Goal: Check status: Check status

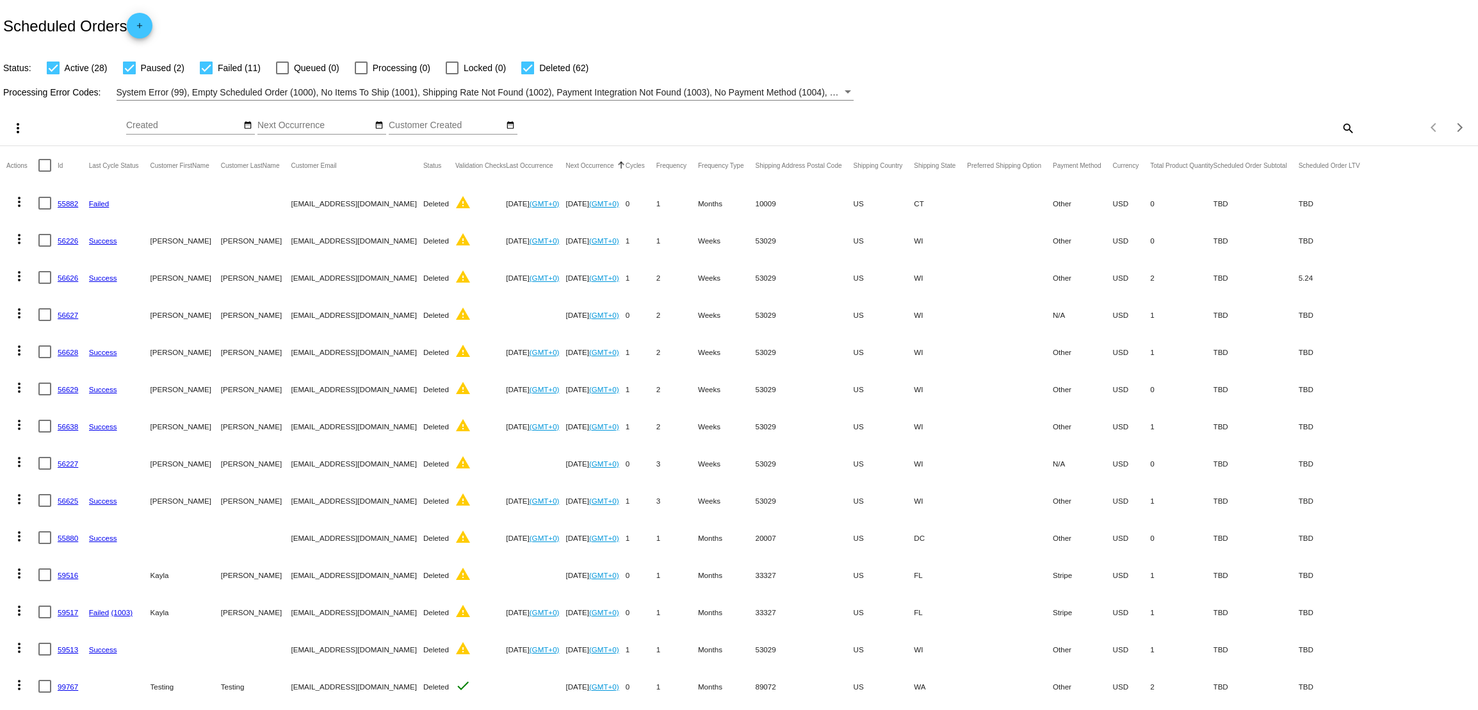
click at [1340, 131] on mat-icon "search" at bounding box center [1347, 128] width 15 height 20
click at [1145, 122] on input "Search" at bounding box center [1170, 125] width 369 height 10
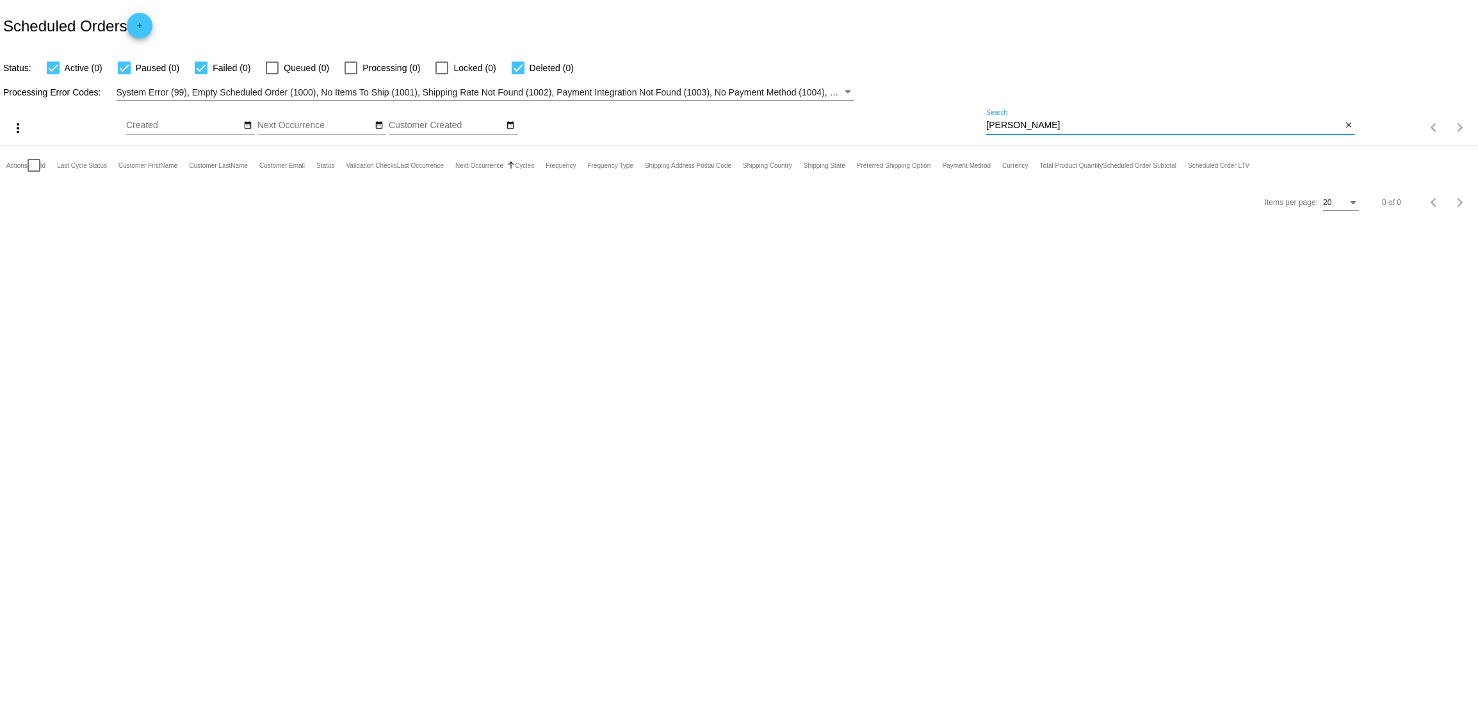
click at [1025, 129] on input "nelson" at bounding box center [1163, 125] width 355 height 10
type input "amanda"
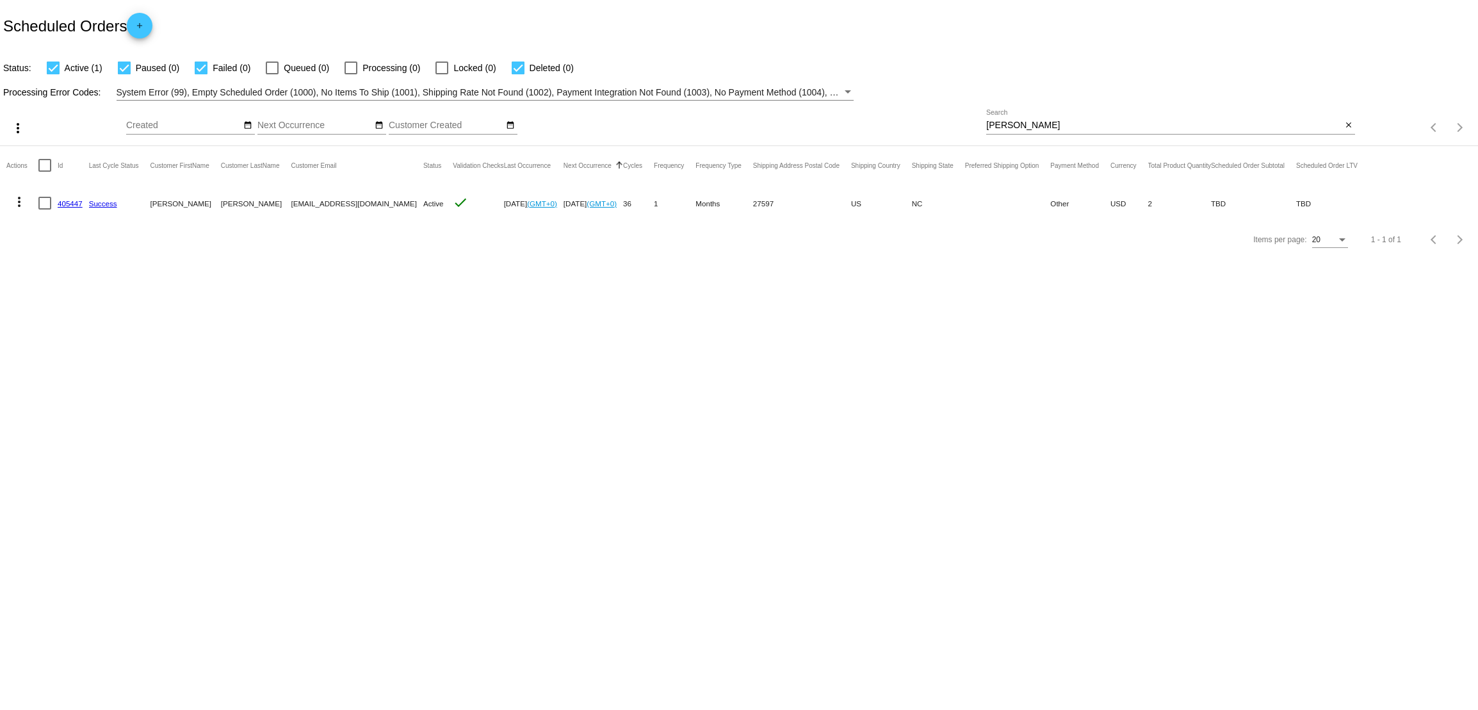
drag, startPoint x: 332, startPoint y: 24, endPoint x: 200, endPoint y: 50, distance: 135.1
click at [337, 22] on div "Scheduled Orders add" at bounding box center [739, 25] width 1478 height 51
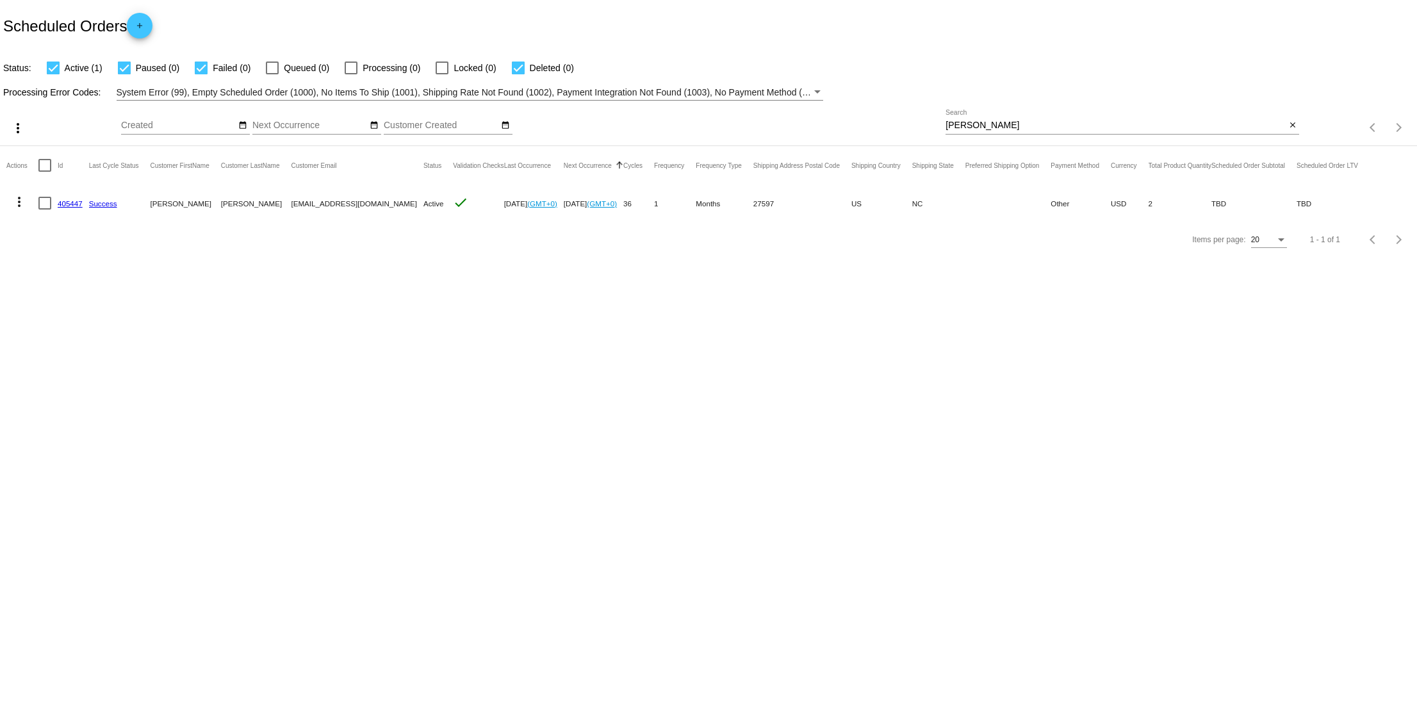
click at [986, 131] on div "[PERSON_NAME] Search" at bounding box center [1115, 122] width 340 height 25
click at [986, 124] on input "[PERSON_NAME]" at bounding box center [1115, 125] width 340 height 10
click at [986, 124] on input "amanda" at bounding box center [1115, 125] width 340 height 10
click at [986, 124] on input "[PERSON_NAME]" at bounding box center [1115, 125] width 340 height 10
paste input "57087"
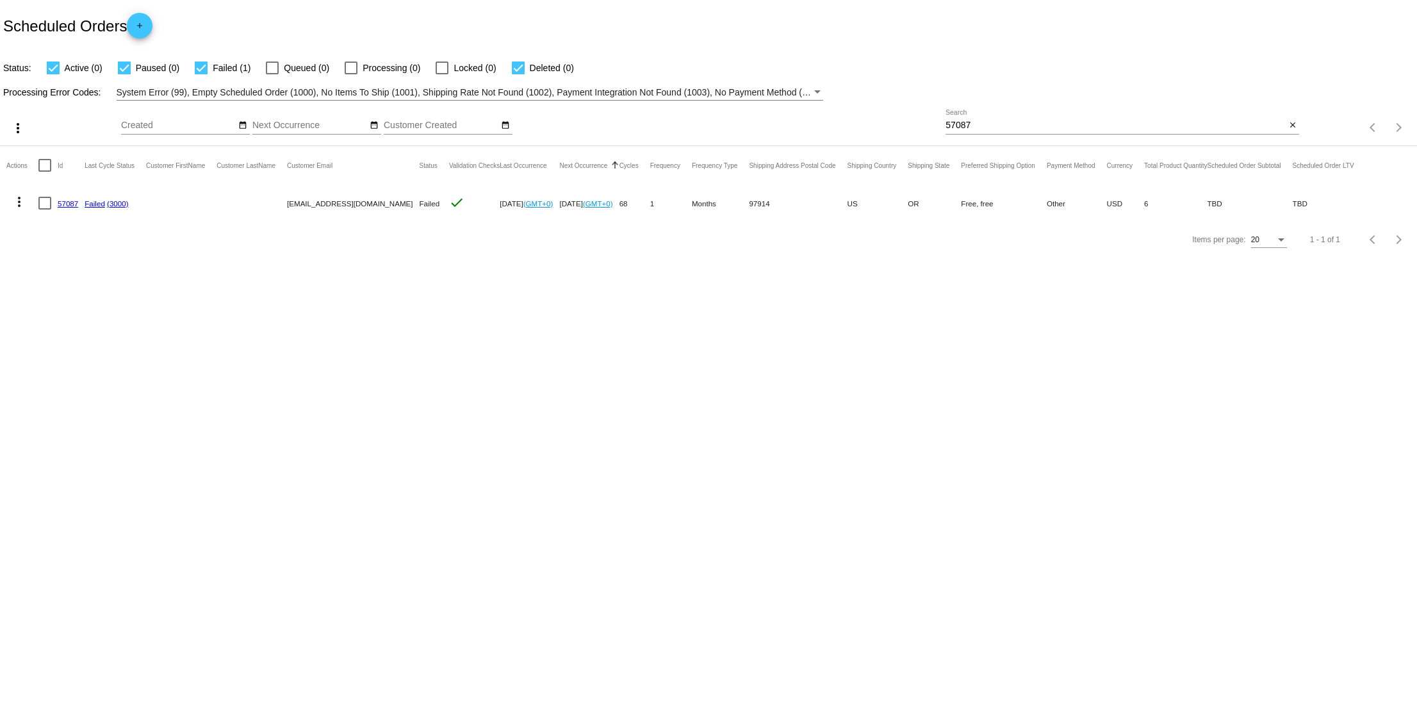
copy link "57087"
click at [992, 122] on input "57087" at bounding box center [1115, 125] width 340 height 10
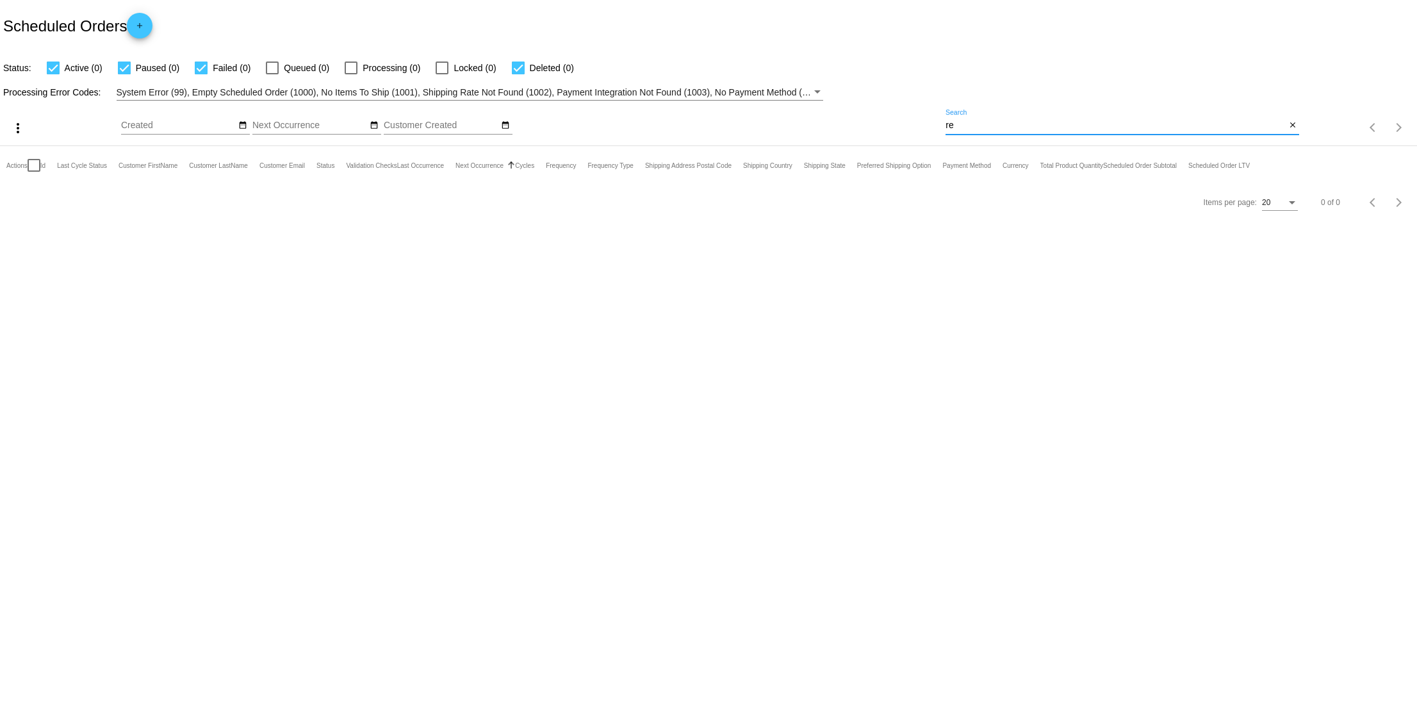
type input "r"
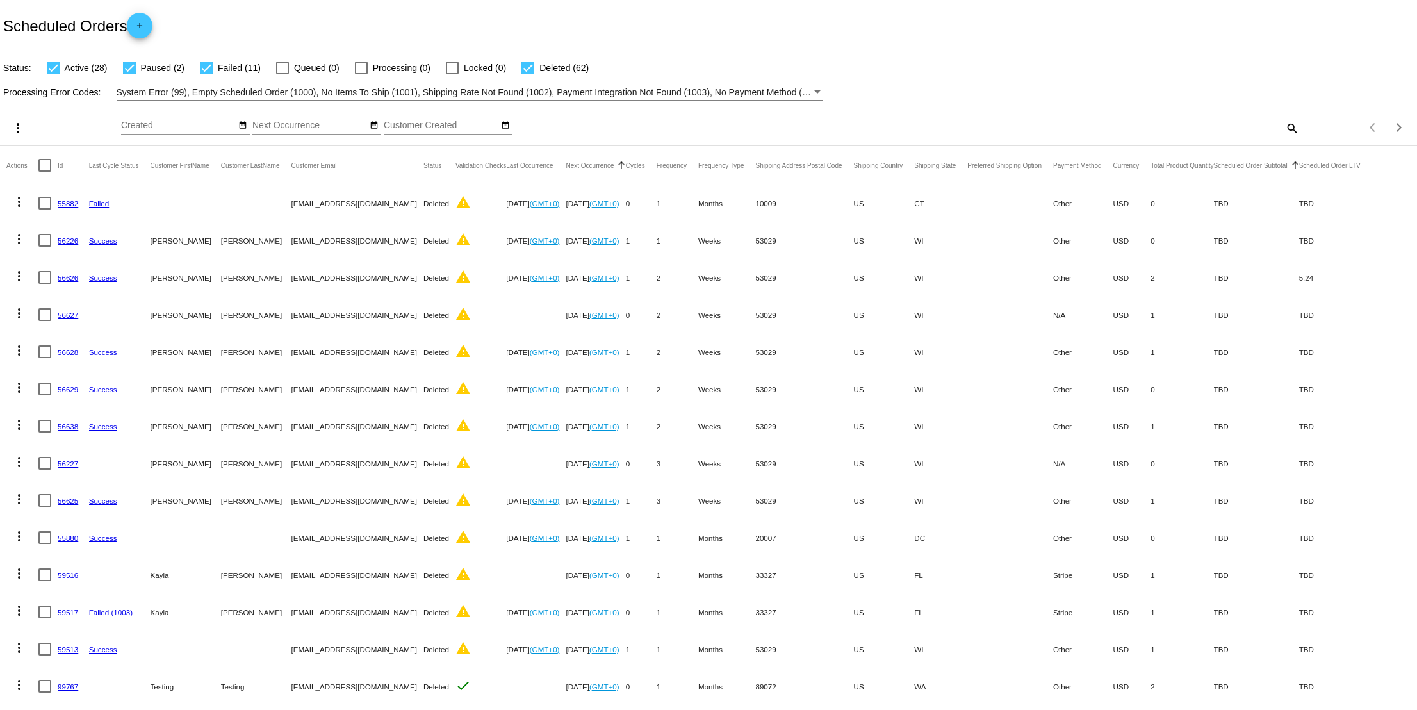
click at [1266, 120] on div "search" at bounding box center [1122, 128] width 354 height 20
click at [1283, 125] on mat-icon "search" at bounding box center [1290, 128] width 15 height 20
drag, startPoint x: 1103, startPoint y: 139, endPoint x: 1093, endPoint y: 136, distance: 10.6
click at [1100, 138] on div "Search" at bounding box center [1122, 128] width 354 height 37
click at [998, 126] on input "Search" at bounding box center [1122, 125] width 354 height 10
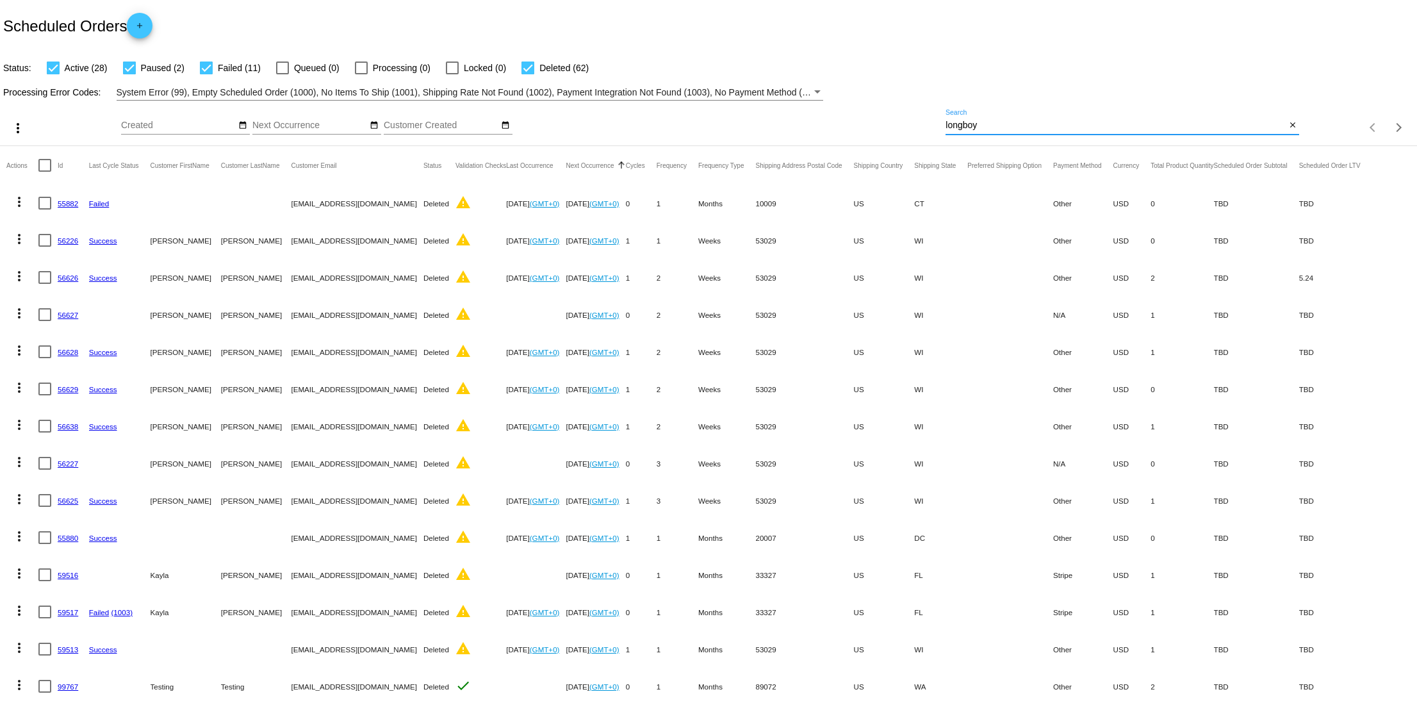
type input "longboy"
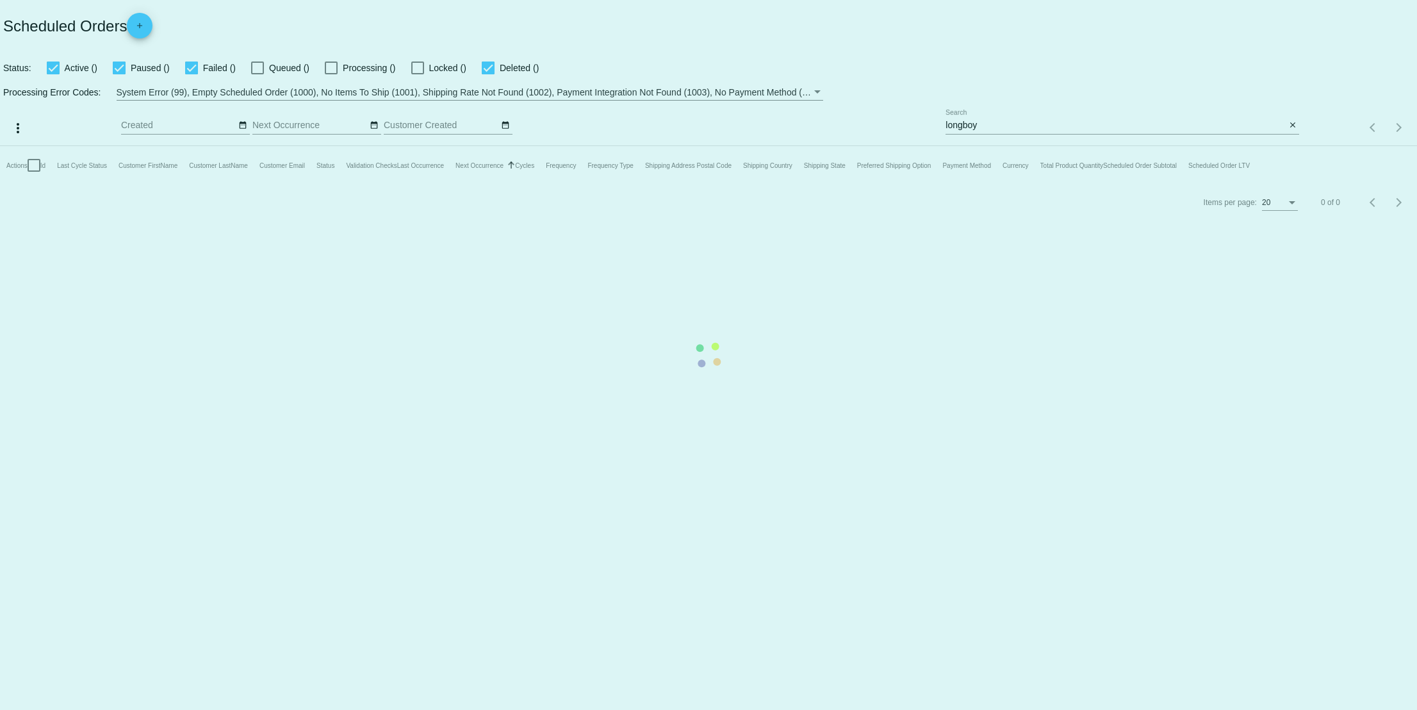
click at [1023, 127] on app-dashboard-scheduled-orders "Scheduled Orders add Status: Active () Paused () Failed () Queued () Processing…" at bounding box center [708, 110] width 1417 height 220
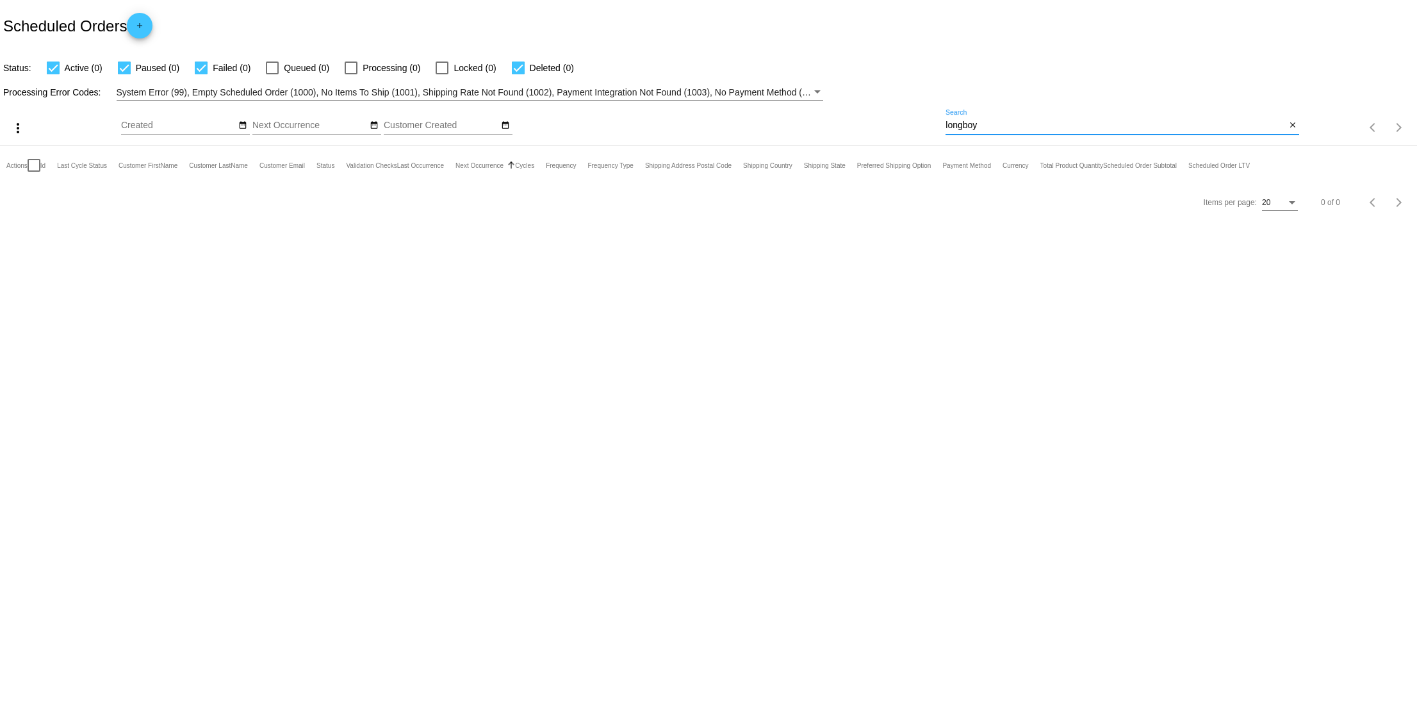
click at [1000, 122] on input "longboy" at bounding box center [1115, 125] width 340 height 10
paste input "57091"
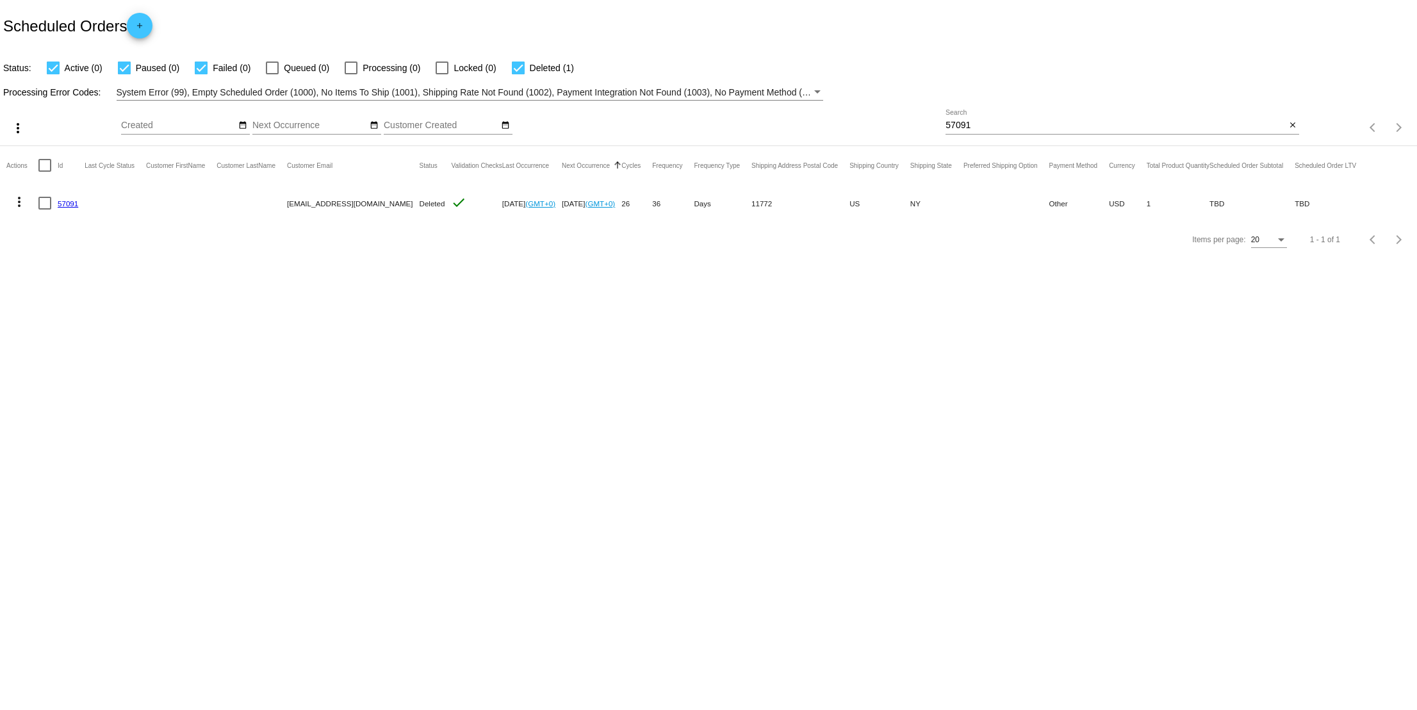
copy link "57091"
click at [1073, 132] on div "57091 Search" at bounding box center [1115, 122] width 340 height 25
click at [1071, 124] on input "57091" at bounding box center [1115, 125] width 340 height 10
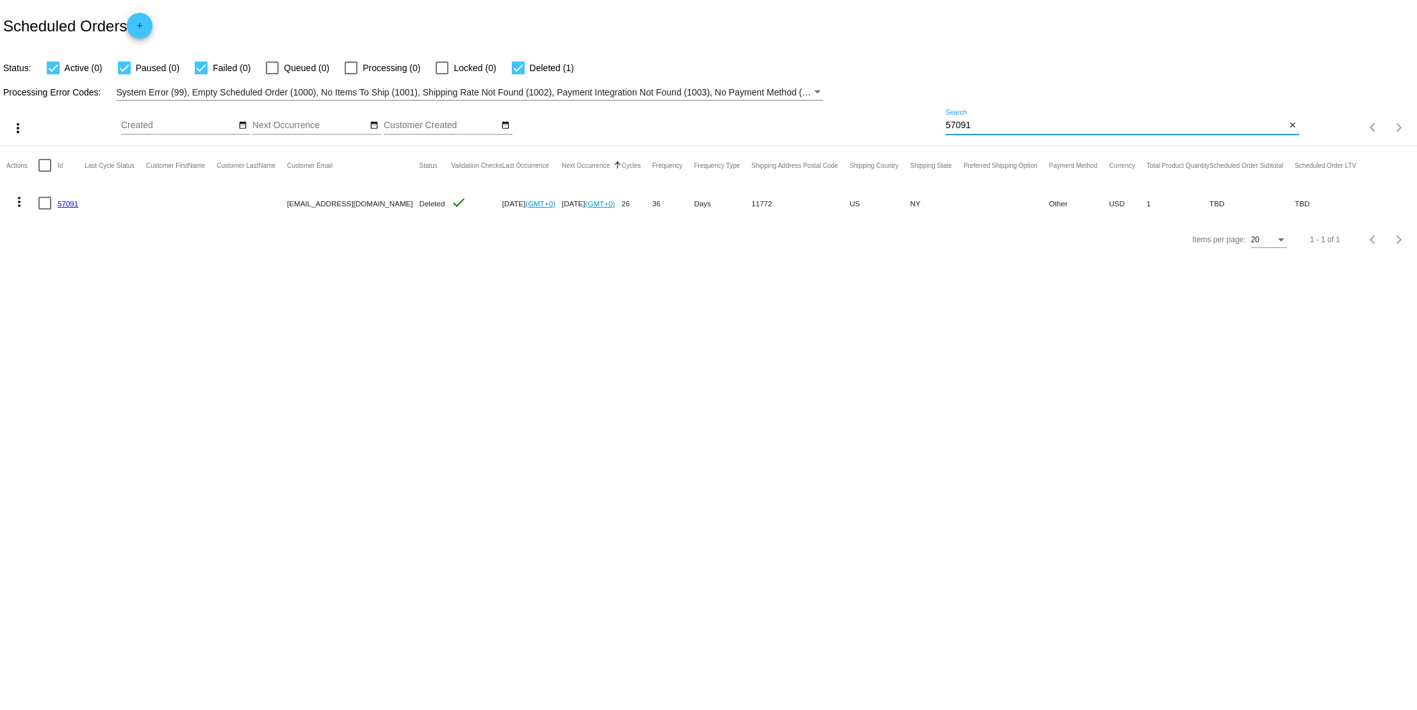
click at [1071, 124] on input "57091" at bounding box center [1115, 125] width 340 height 10
paste input "christiecatan@gmail.com"
type input "christiecatan@gmail.com"
click at [1076, 124] on input "christiecatan@gmail.com" at bounding box center [1115, 125] width 340 height 10
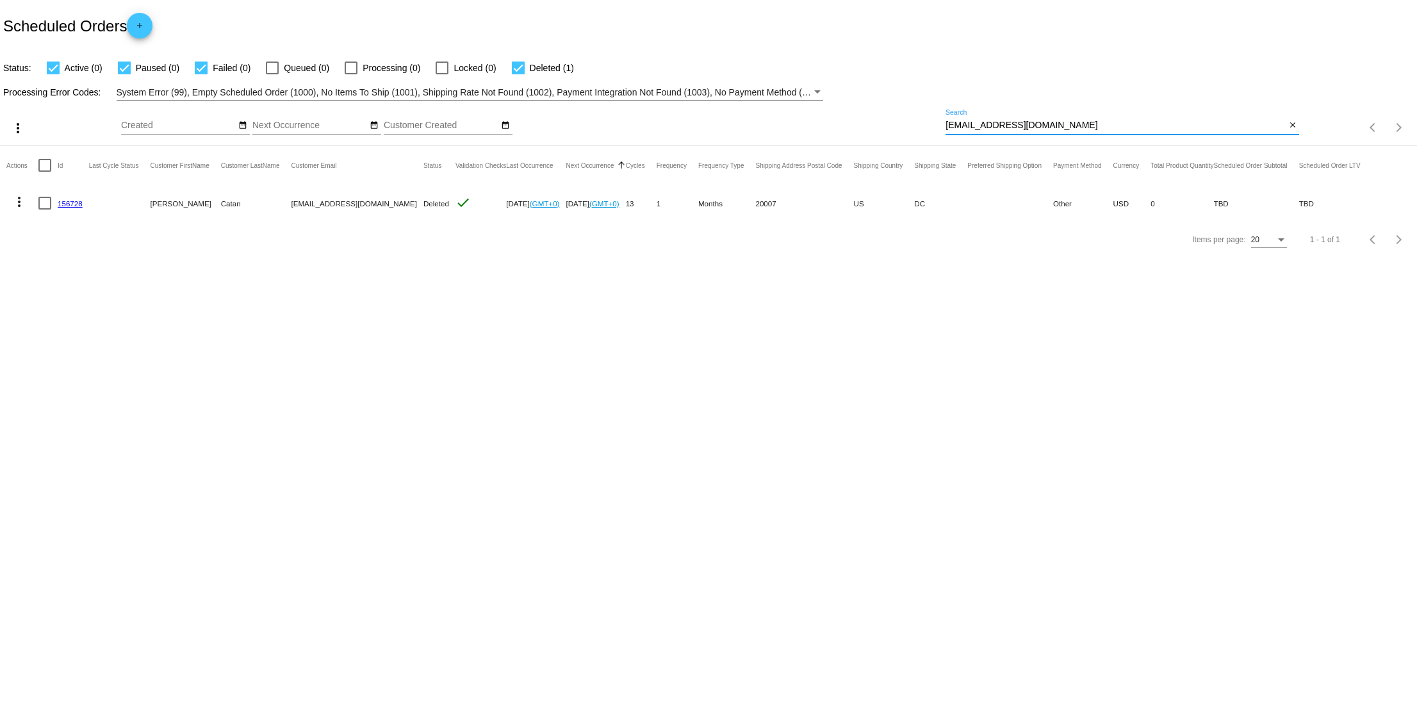
click at [1076, 124] on input "christiecatan@gmail.com" at bounding box center [1115, 125] width 340 height 10
drag, startPoint x: 1296, startPoint y: 123, endPoint x: 1280, endPoint y: 126, distance: 16.8
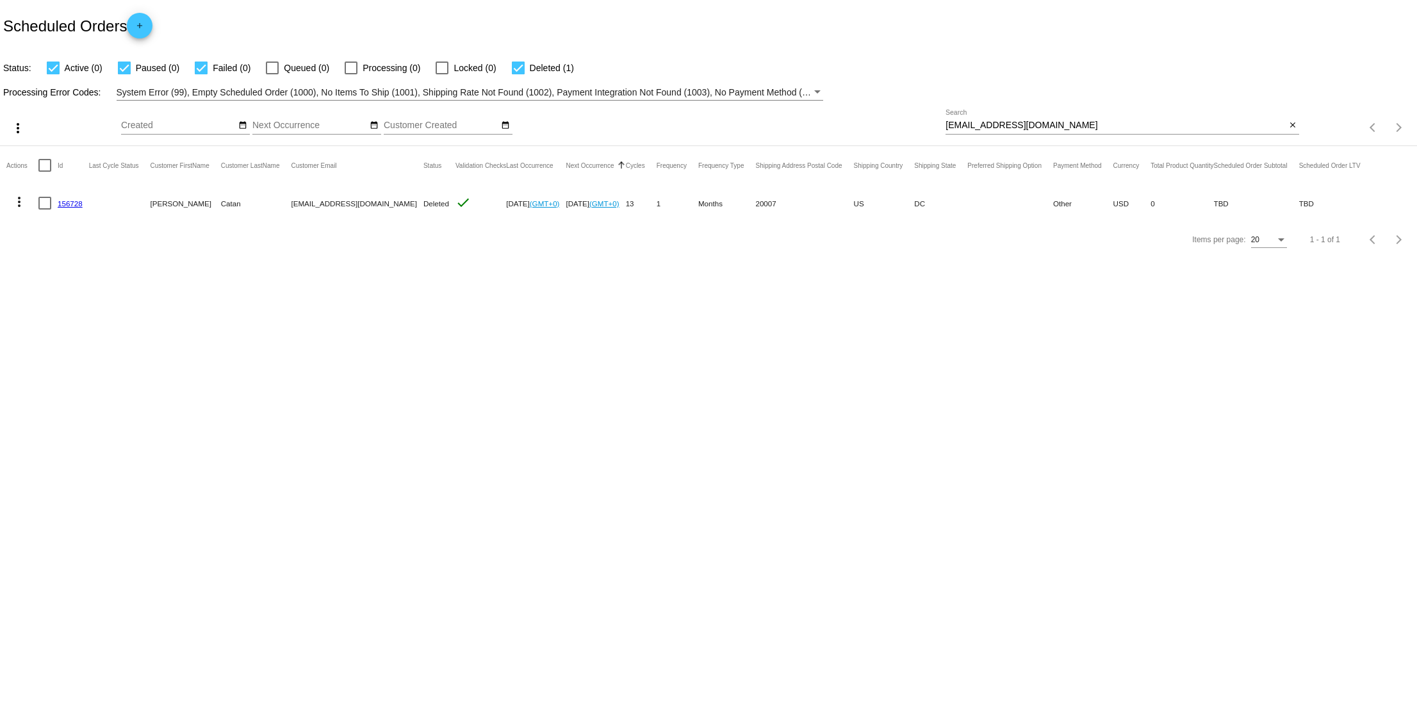
click at [1296, 123] on mat-icon "close" at bounding box center [1292, 125] width 9 height 10
click at [1289, 124] on mat-icon "search" at bounding box center [1290, 128] width 15 height 20
click at [1192, 124] on input "Search" at bounding box center [1122, 125] width 354 height 10
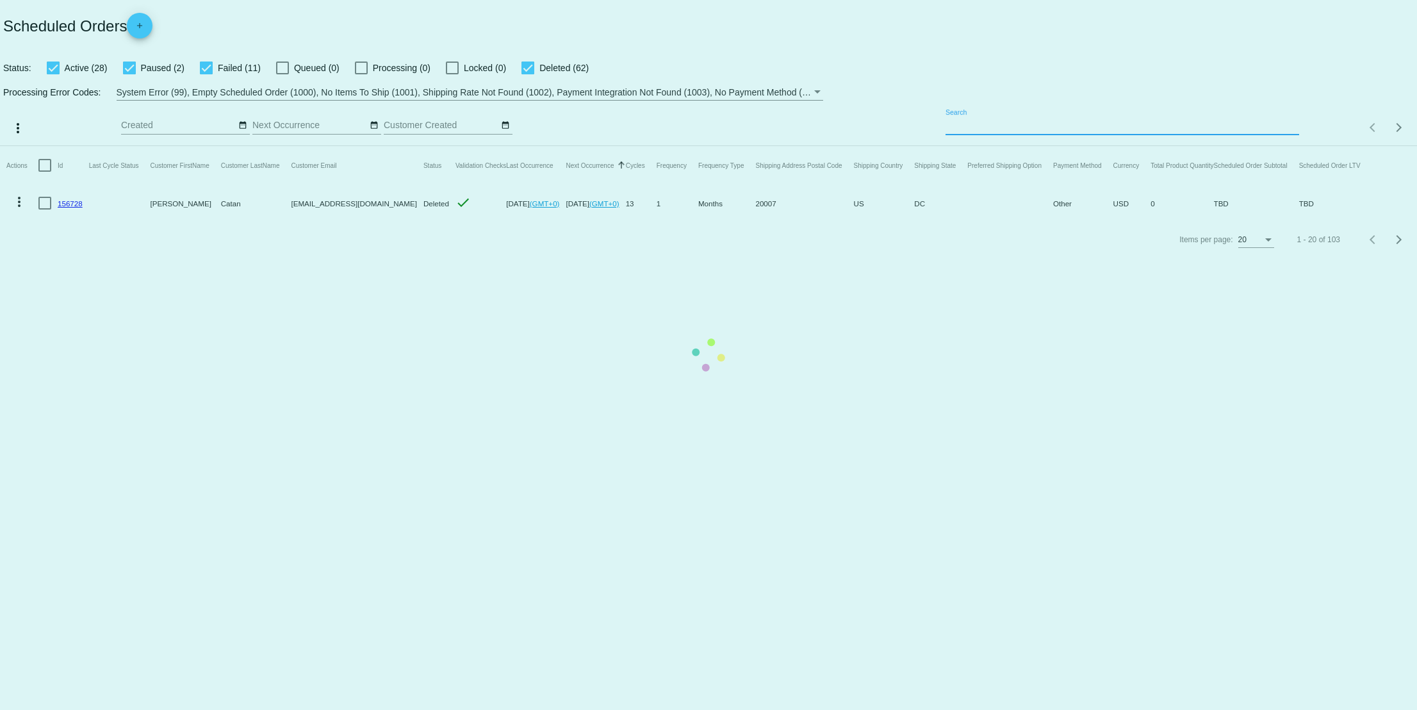
paste input "156728"
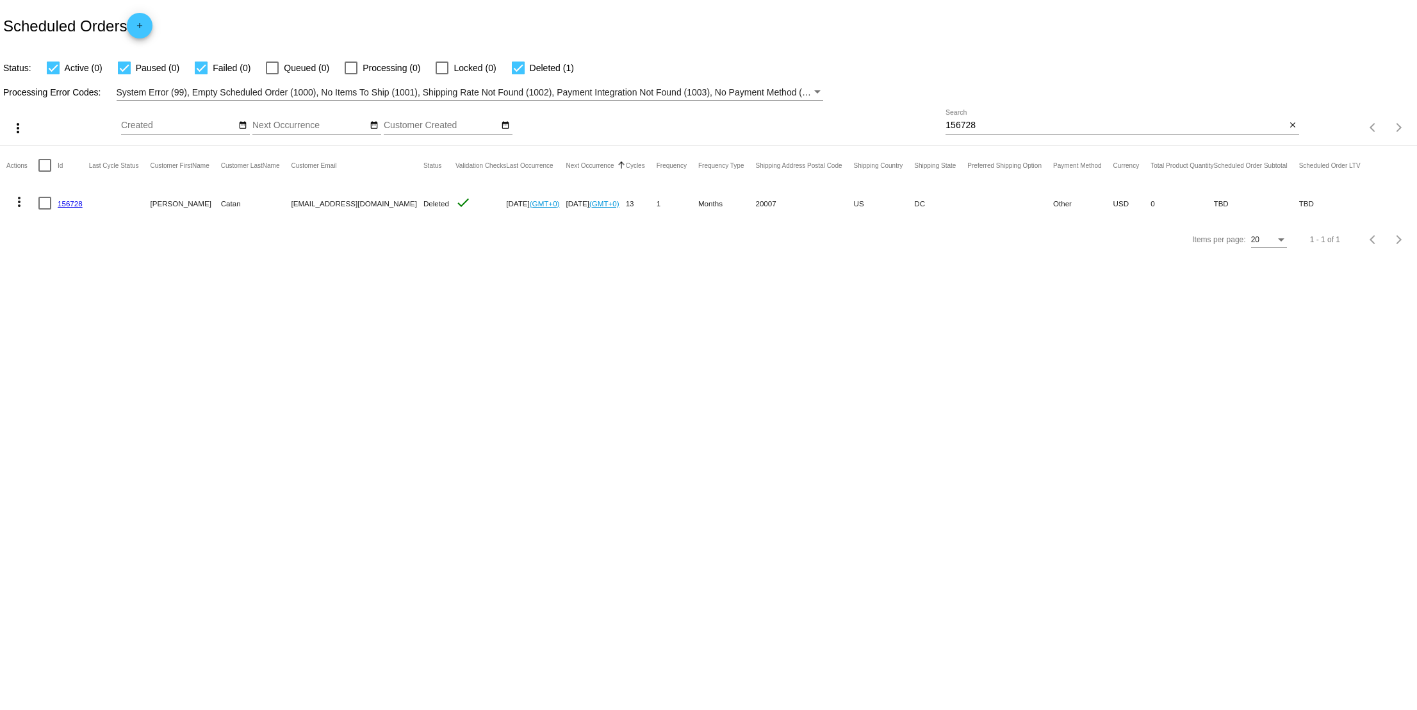
copy link "156728"
click at [1029, 129] on input "156728" at bounding box center [1115, 125] width 340 height 10
click at [1009, 124] on input "156728" at bounding box center [1115, 125] width 340 height 10
click at [1009, 123] on input "156728" at bounding box center [1115, 125] width 340 height 10
paste input "Makinze Muinzer"
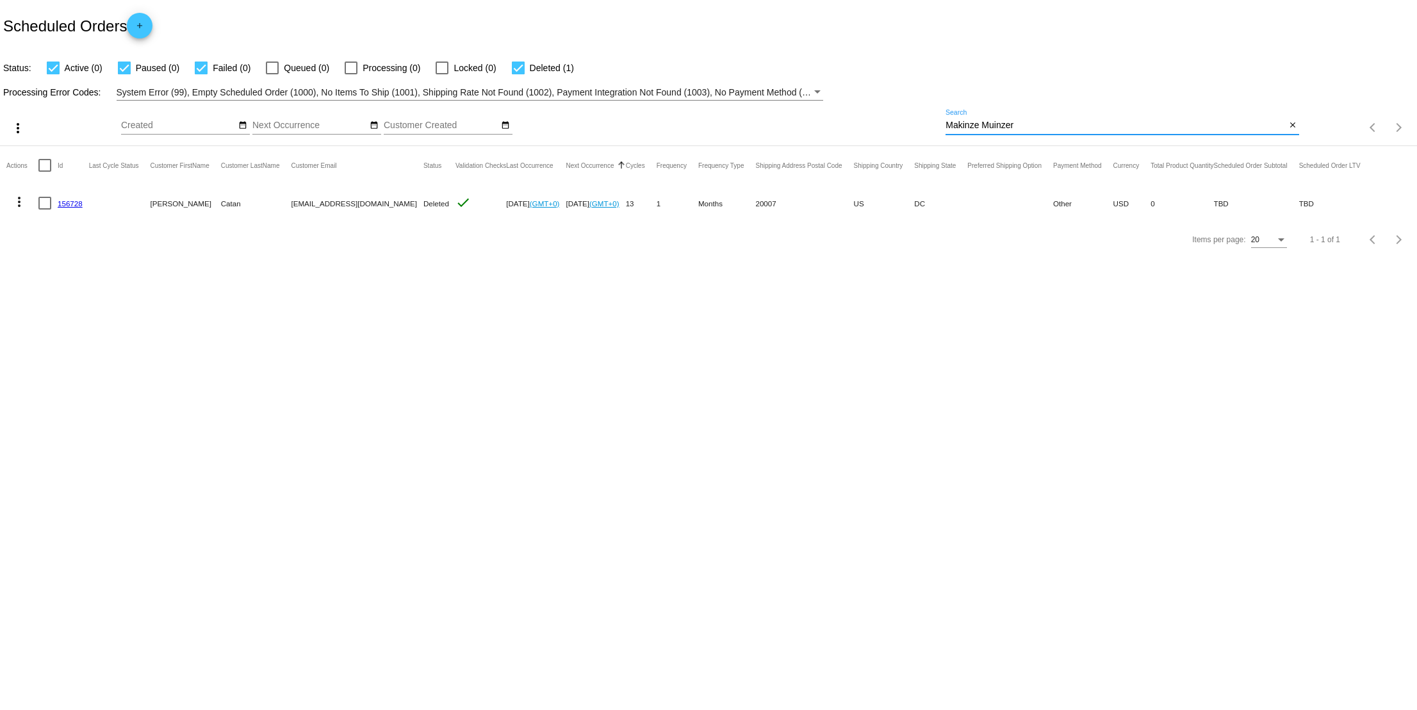
type input "Makinze Muinzer"
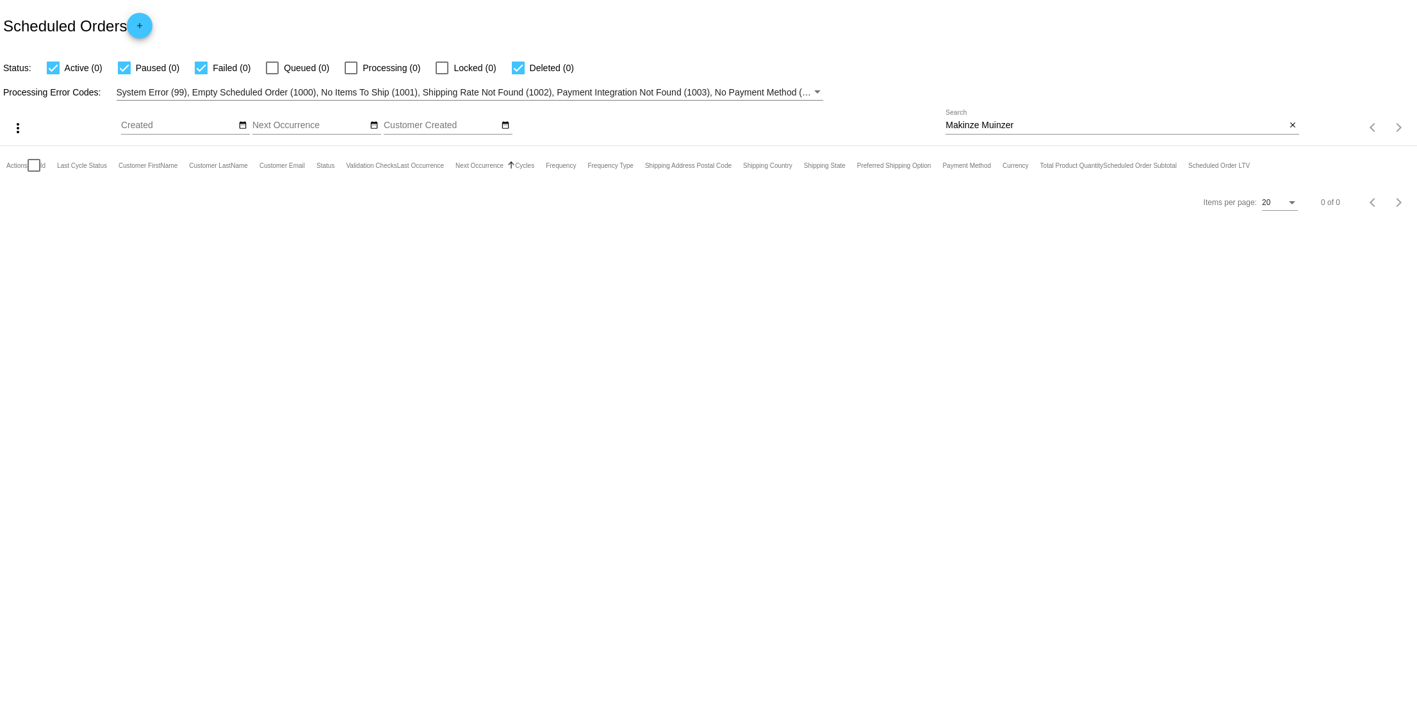
click at [1059, 124] on input "Makinze Muinzer" at bounding box center [1115, 125] width 340 height 10
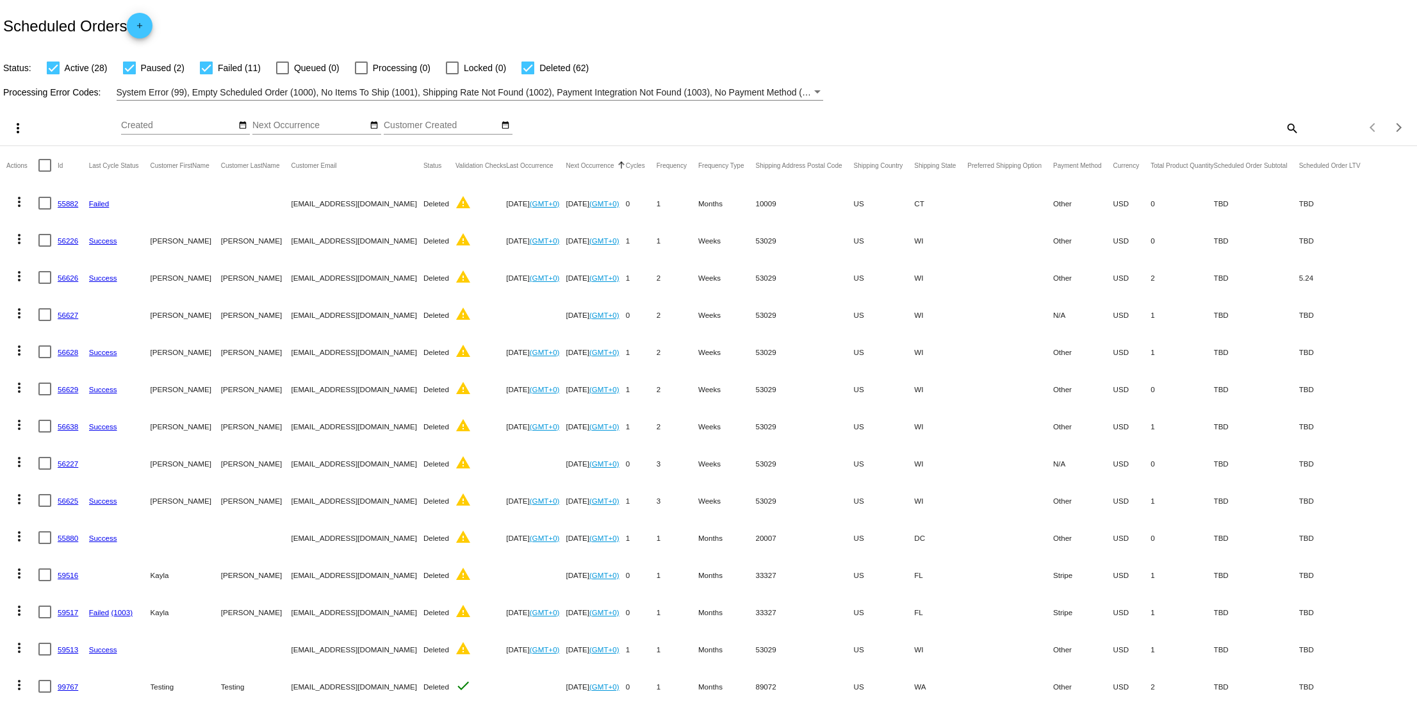
click at [1283, 126] on mat-icon "search" at bounding box center [1290, 128] width 15 height 20
click at [1180, 125] on input "Search" at bounding box center [1122, 125] width 354 height 10
type input "c"
paste input "66064"
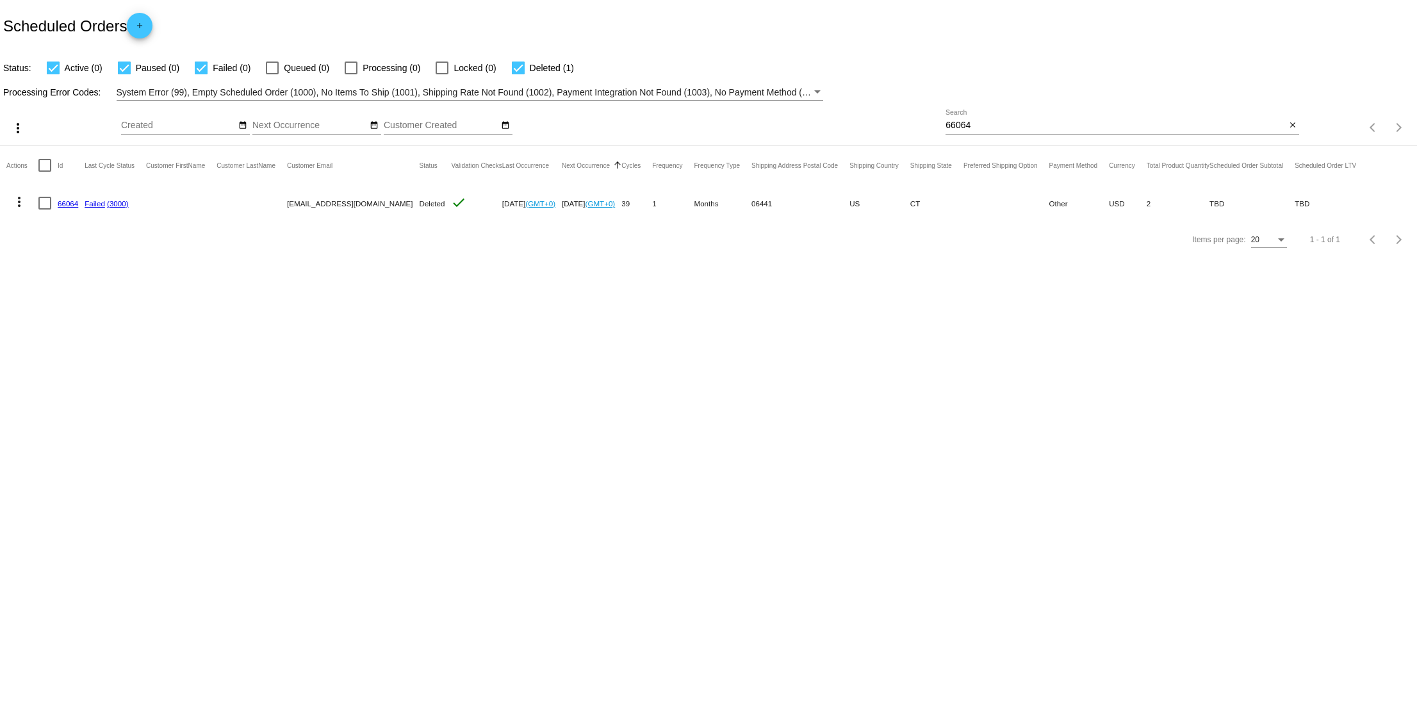
copy link "66064"
click at [1022, 120] on input "66064" at bounding box center [1115, 125] width 340 height 10
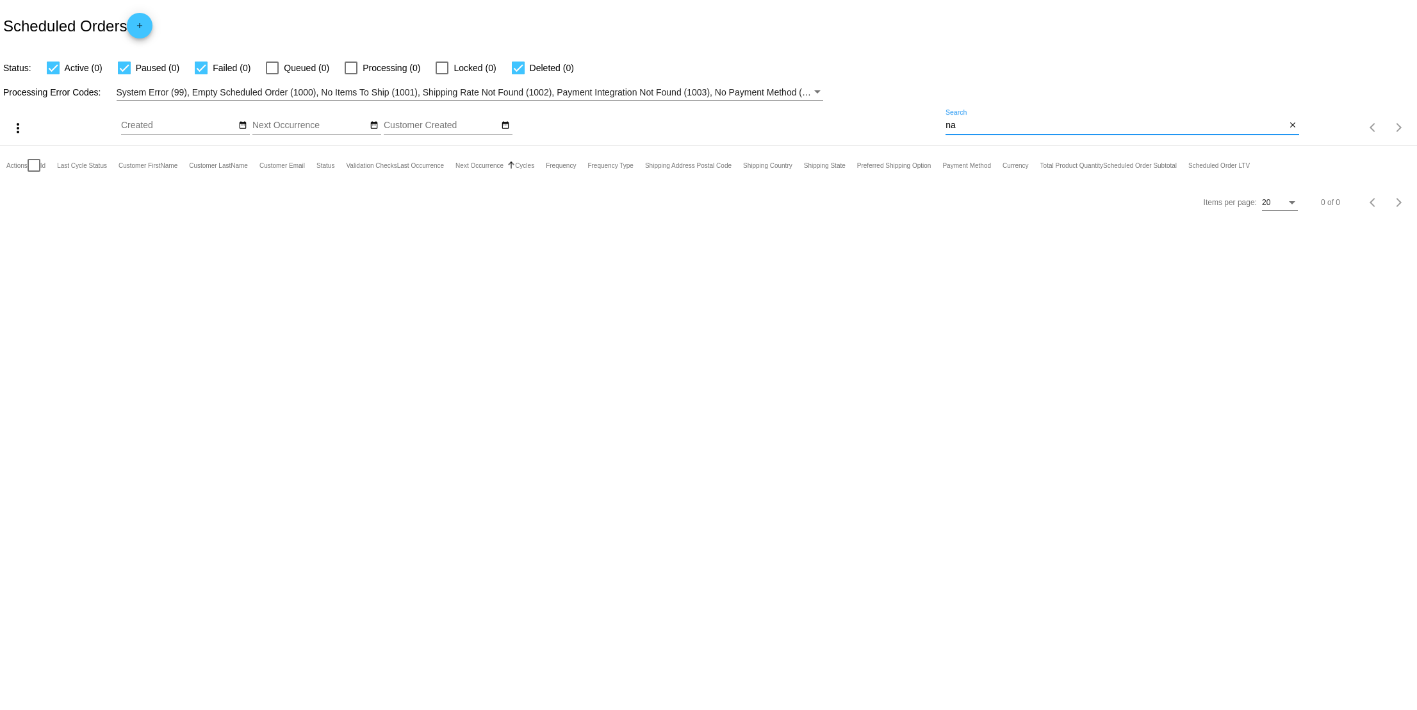
type input "n"
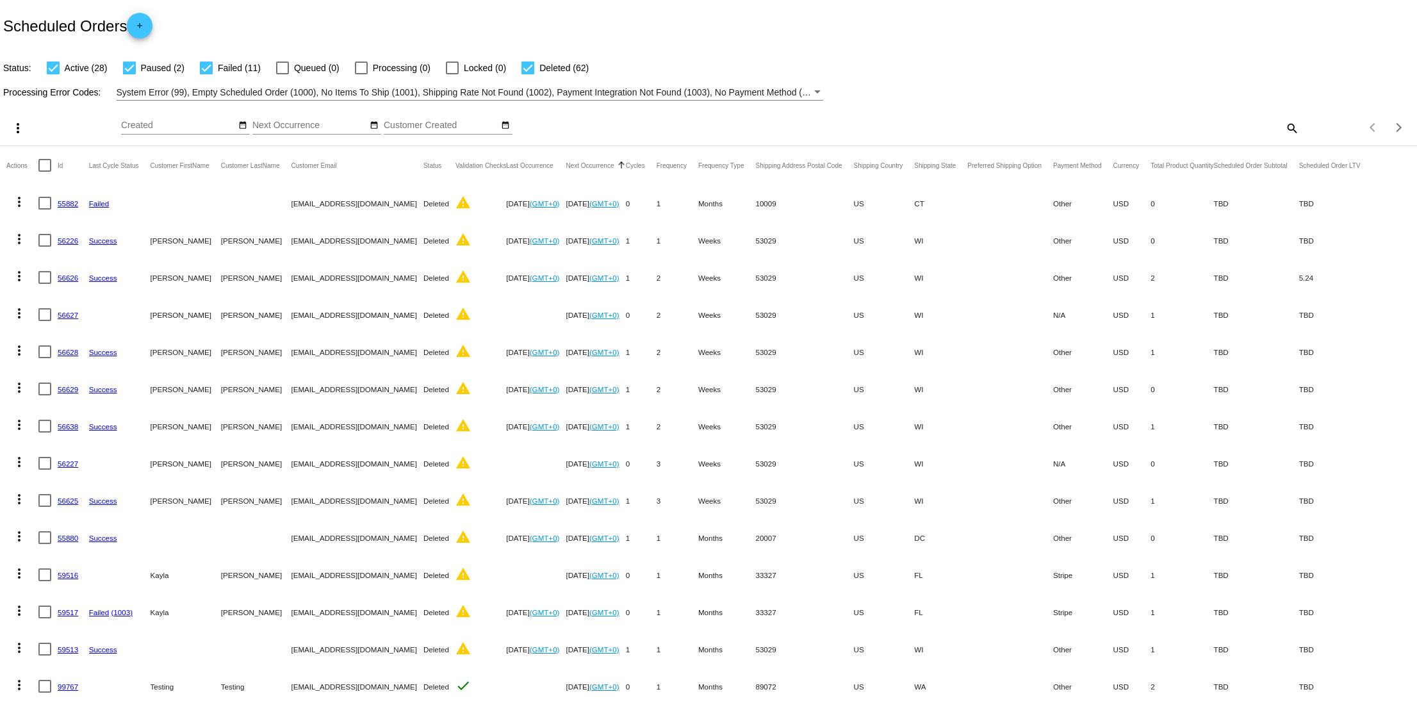
click at [1283, 128] on mat-icon "search" at bounding box center [1290, 128] width 15 height 20
click at [1151, 128] on input "Search" at bounding box center [1122, 125] width 354 height 10
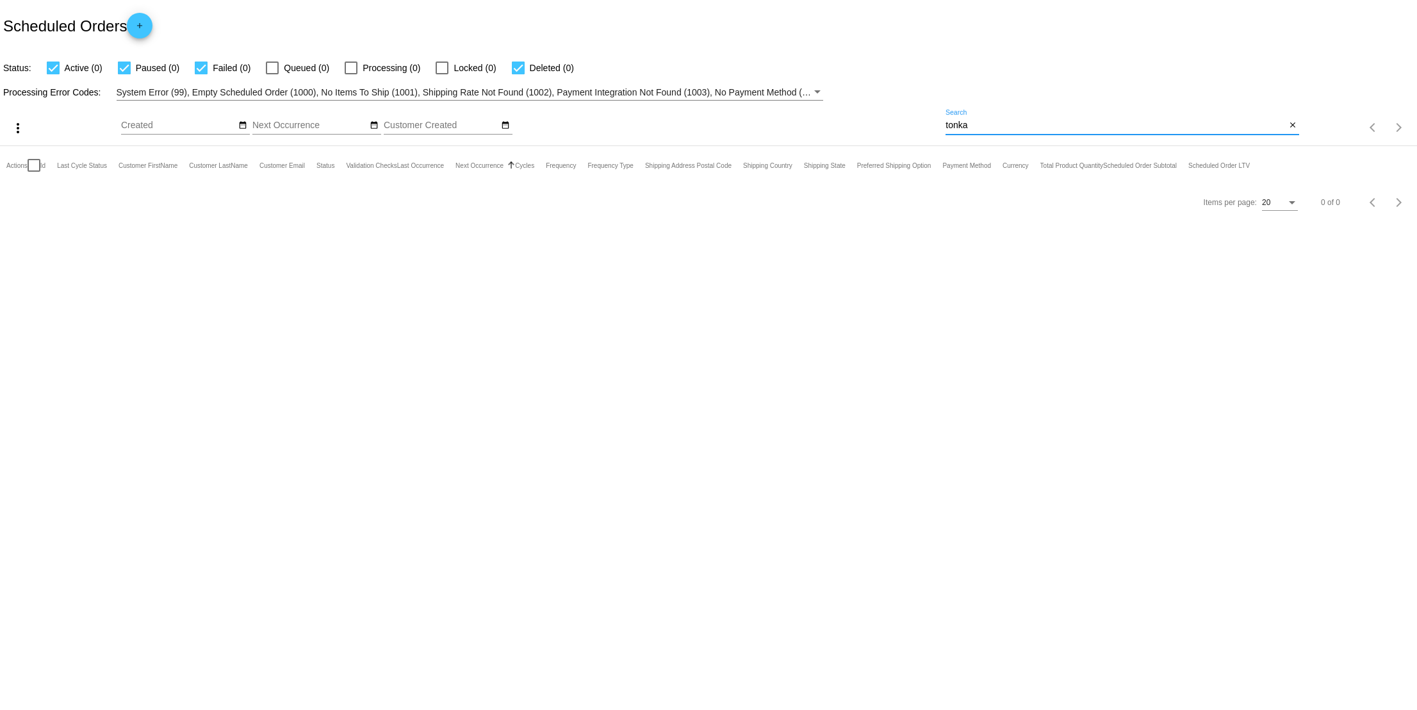
click at [1001, 124] on input "tonka" at bounding box center [1115, 125] width 340 height 10
paste input "[PERSON_NAME]"
click at [1001, 126] on input "[PERSON_NAME]" at bounding box center [1115, 125] width 340 height 10
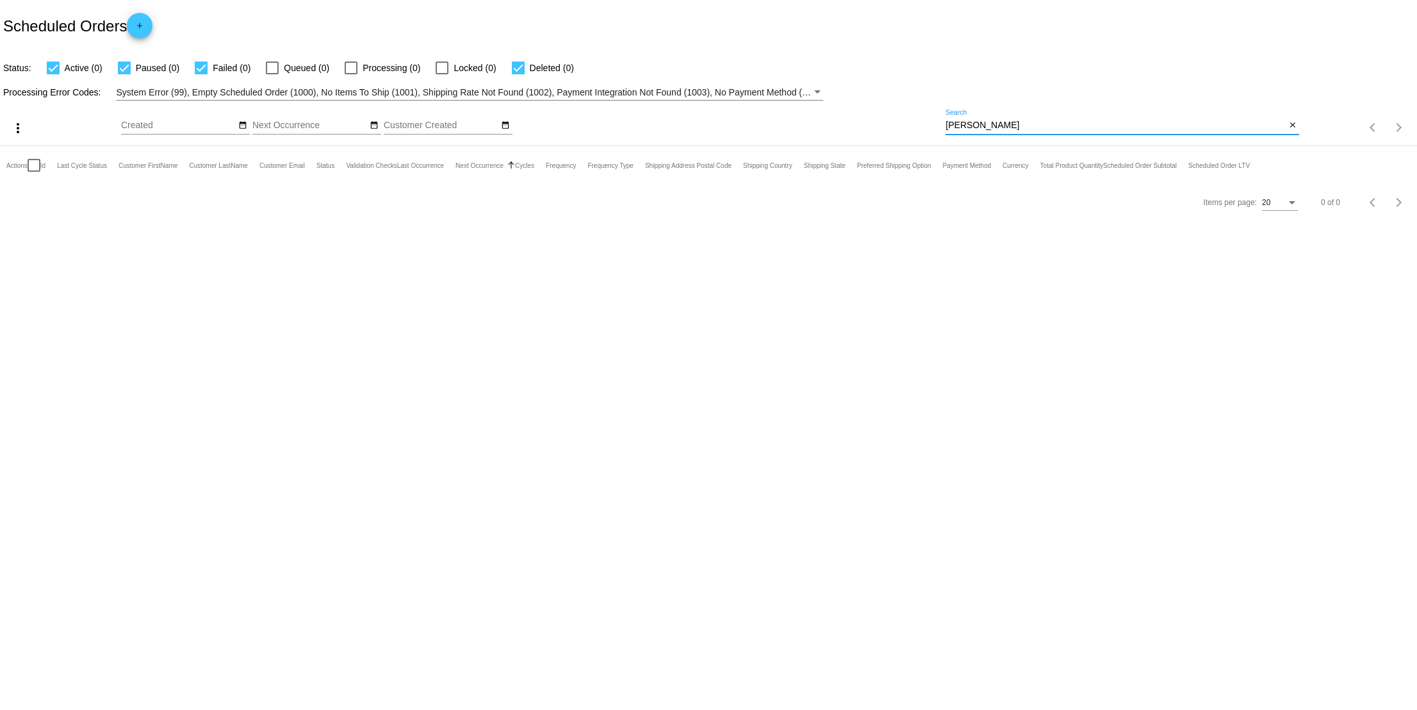
click at [1001, 126] on input "[PERSON_NAME]" at bounding box center [1115, 125] width 340 height 10
click at [1002, 126] on input "[PERSON_NAME]" at bounding box center [1115, 125] width 340 height 10
type input "nike"
click at [998, 121] on input "nike" at bounding box center [1115, 125] width 340 height 10
click at [981, 129] on input "nike" at bounding box center [1115, 125] width 340 height 10
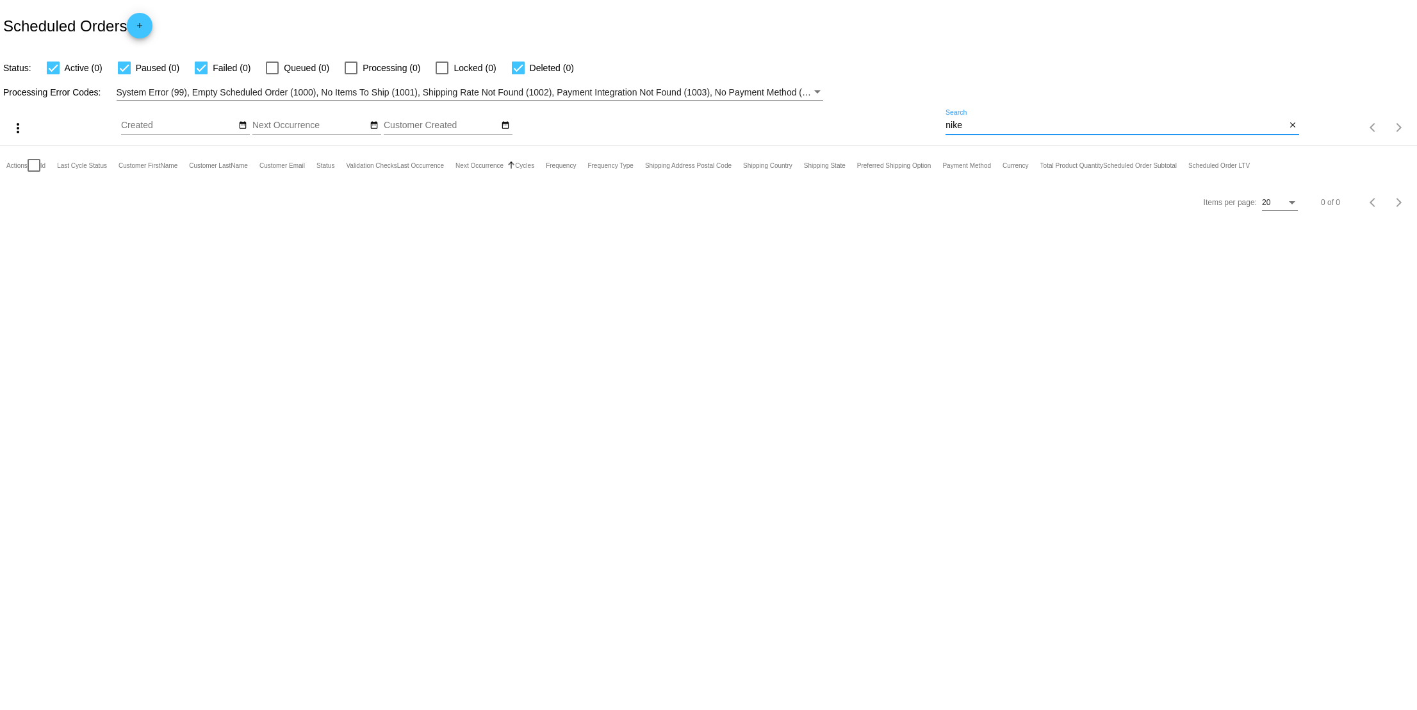
click at [981, 129] on input "nike" at bounding box center [1115, 125] width 340 height 10
paste input "405509"
type input "405509"
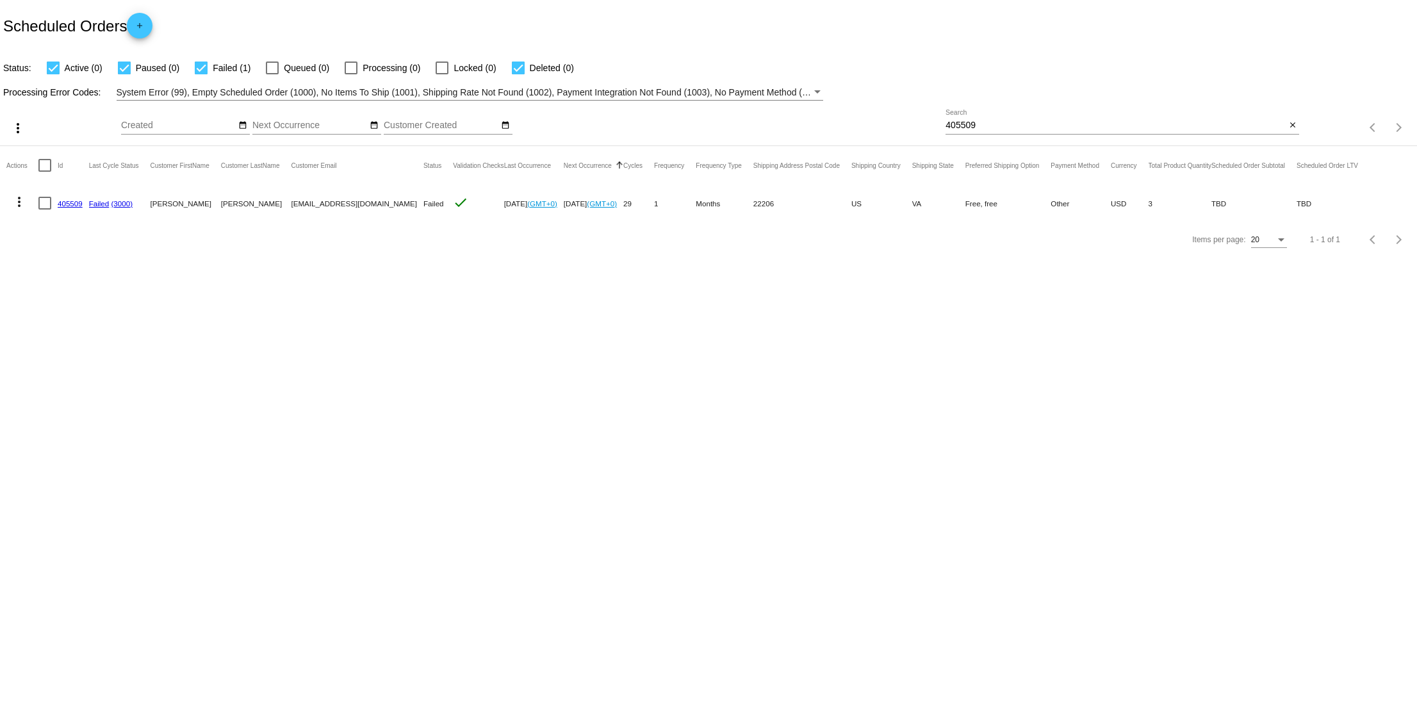
copy link "405509"
click at [1293, 126] on mat-icon "close" at bounding box center [1292, 125] width 9 height 10
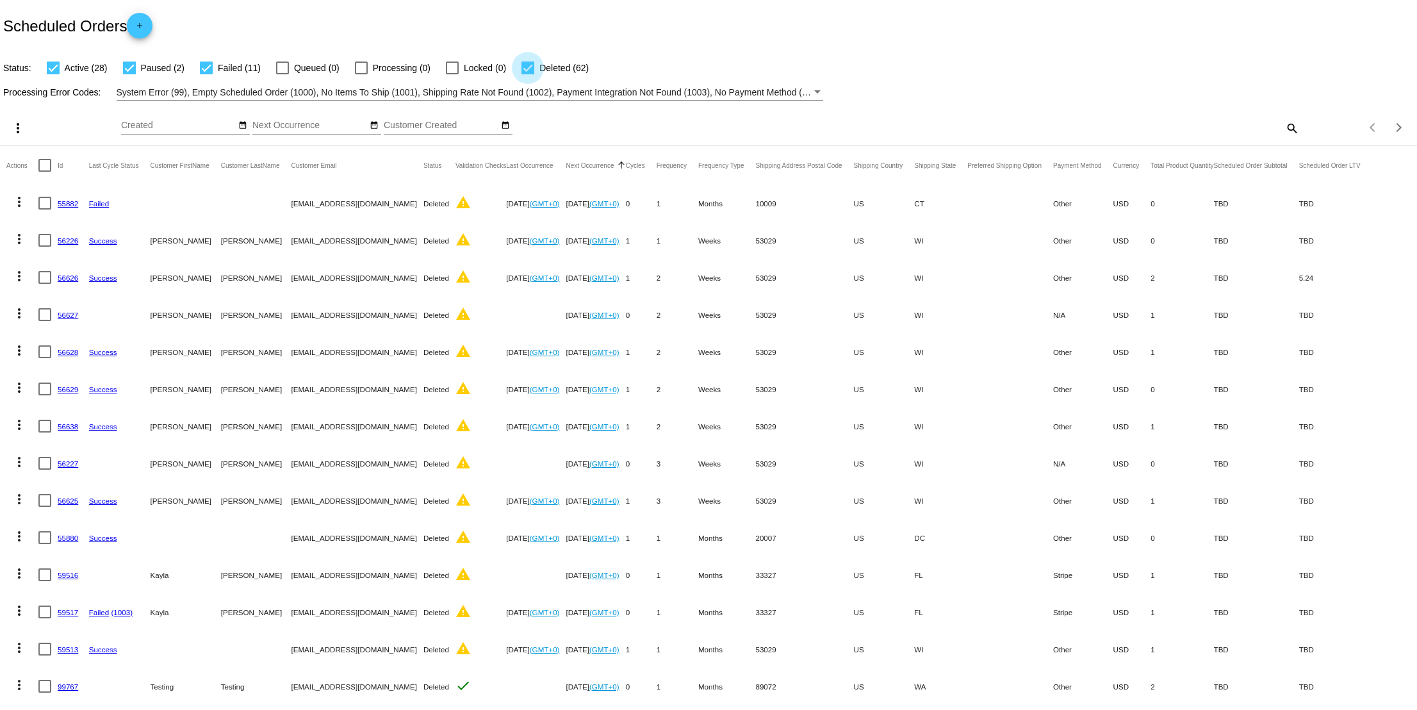
click at [522, 69] on div at bounding box center [527, 67] width 13 height 13
click at [527, 74] on input "Deleted (62)" at bounding box center [527, 74] width 1 height 1
checkbox input "false"
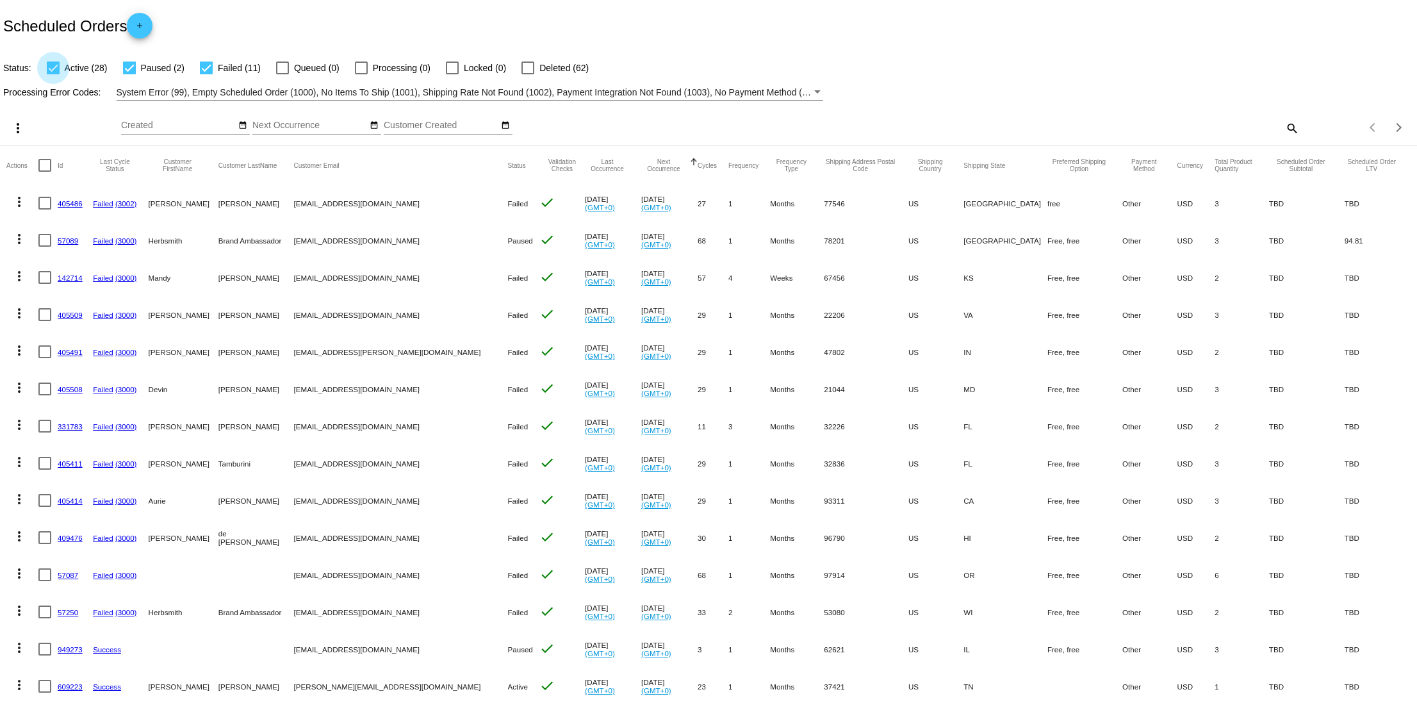
click at [54, 67] on div at bounding box center [53, 67] width 13 height 13
click at [53, 74] on input "Active (28)" at bounding box center [53, 74] width 1 height 1
checkbox input "false"
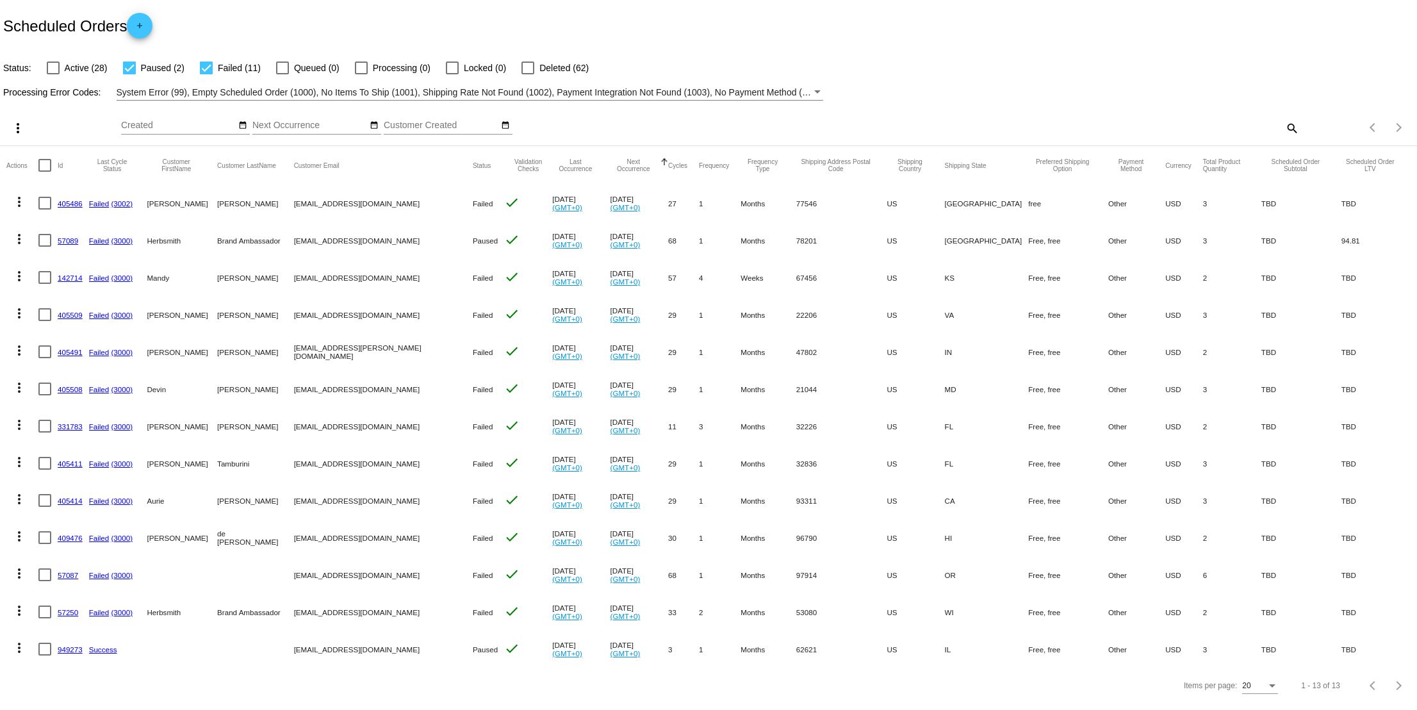
copy link "405486"
click at [67, 239] on link "57089" at bounding box center [68, 240] width 20 height 8
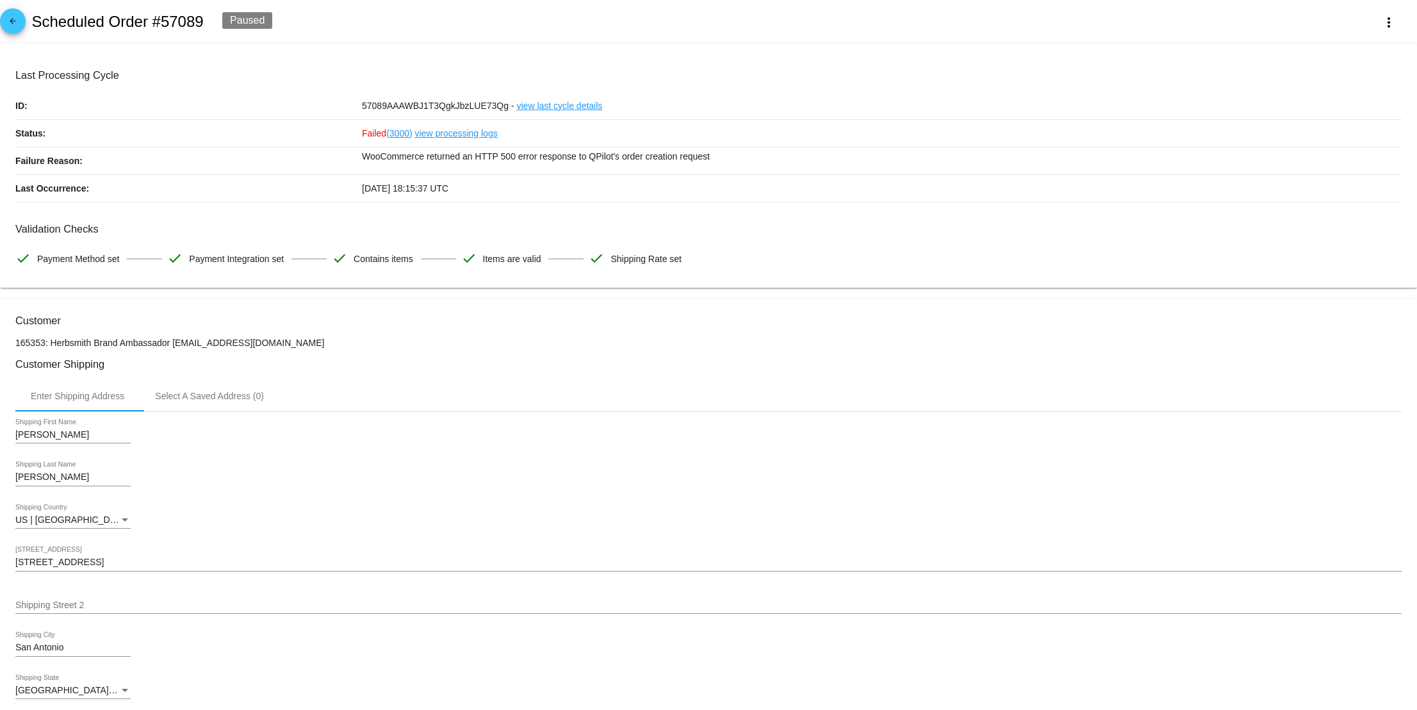
drag, startPoint x: 209, startPoint y: 17, endPoint x: 159, endPoint y: 17, distance: 49.3
click at [159, 17] on div "arrow_back Scheduled Order #57089 Paused more_vert" at bounding box center [708, 22] width 1417 height 44
copy h2 "57089"
